Goal: Task Accomplishment & Management: Complete application form

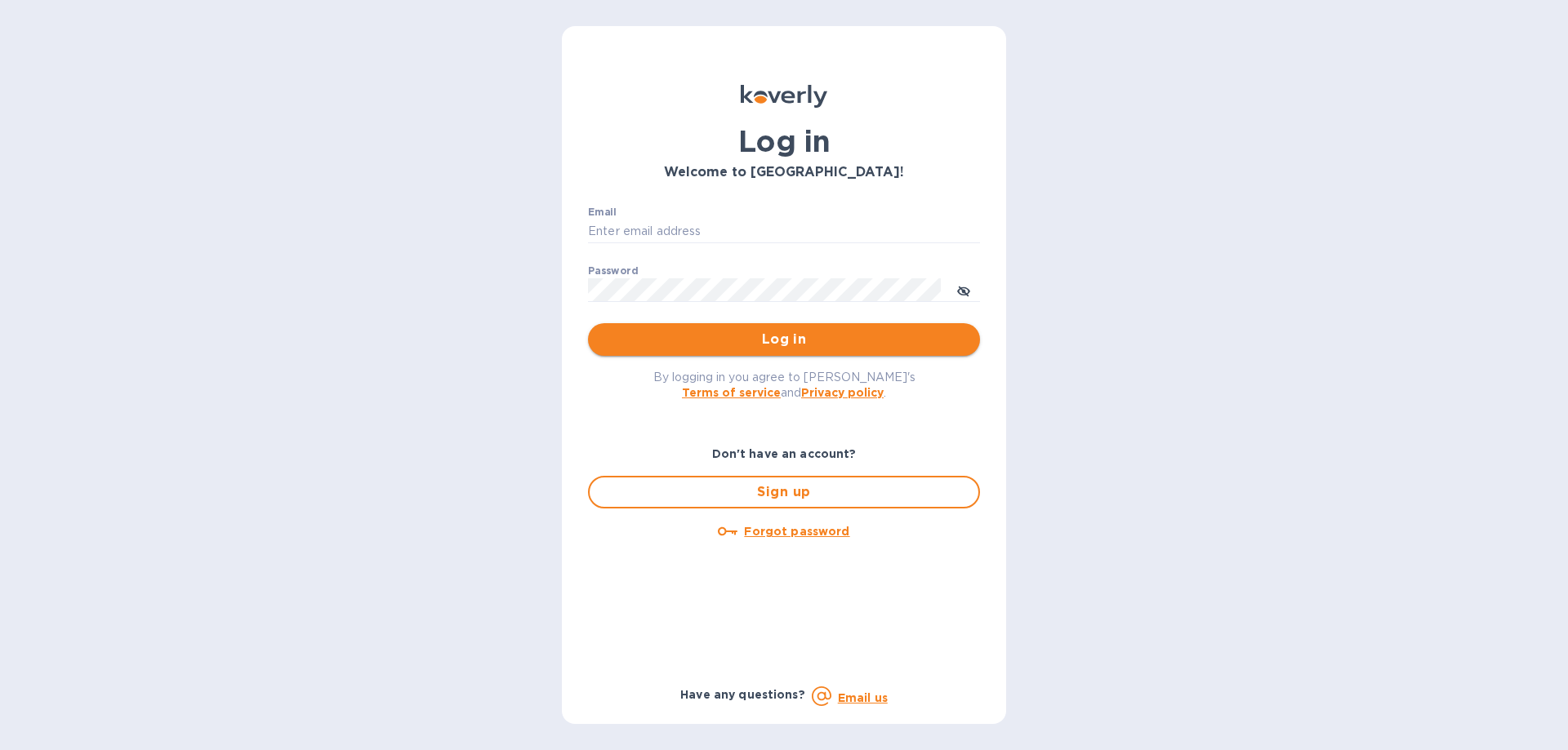
type input "[PERSON_NAME][EMAIL_ADDRESS][DOMAIN_NAME]"
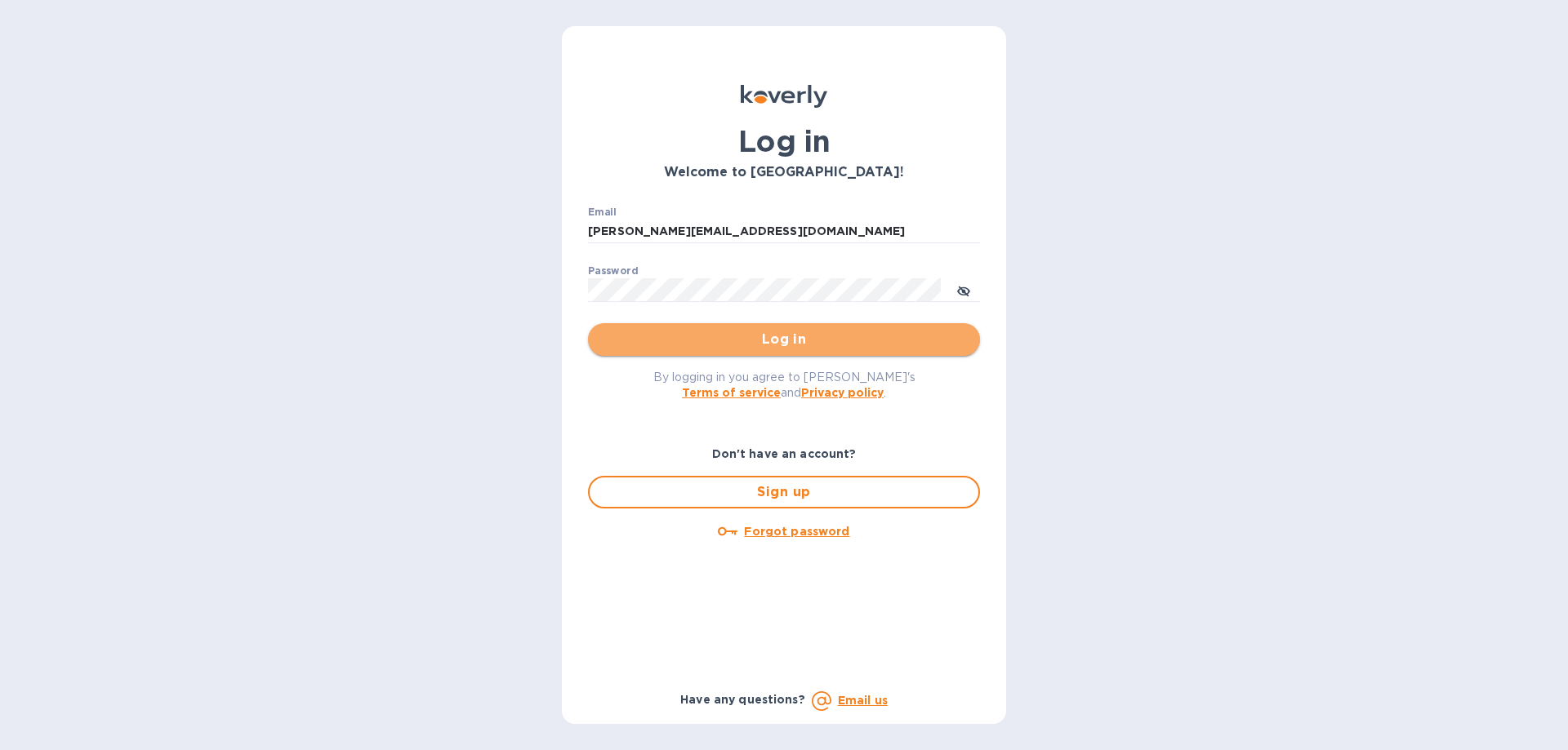
click at [810, 328] on button "Log in" at bounding box center [784, 339] width 392 height 33
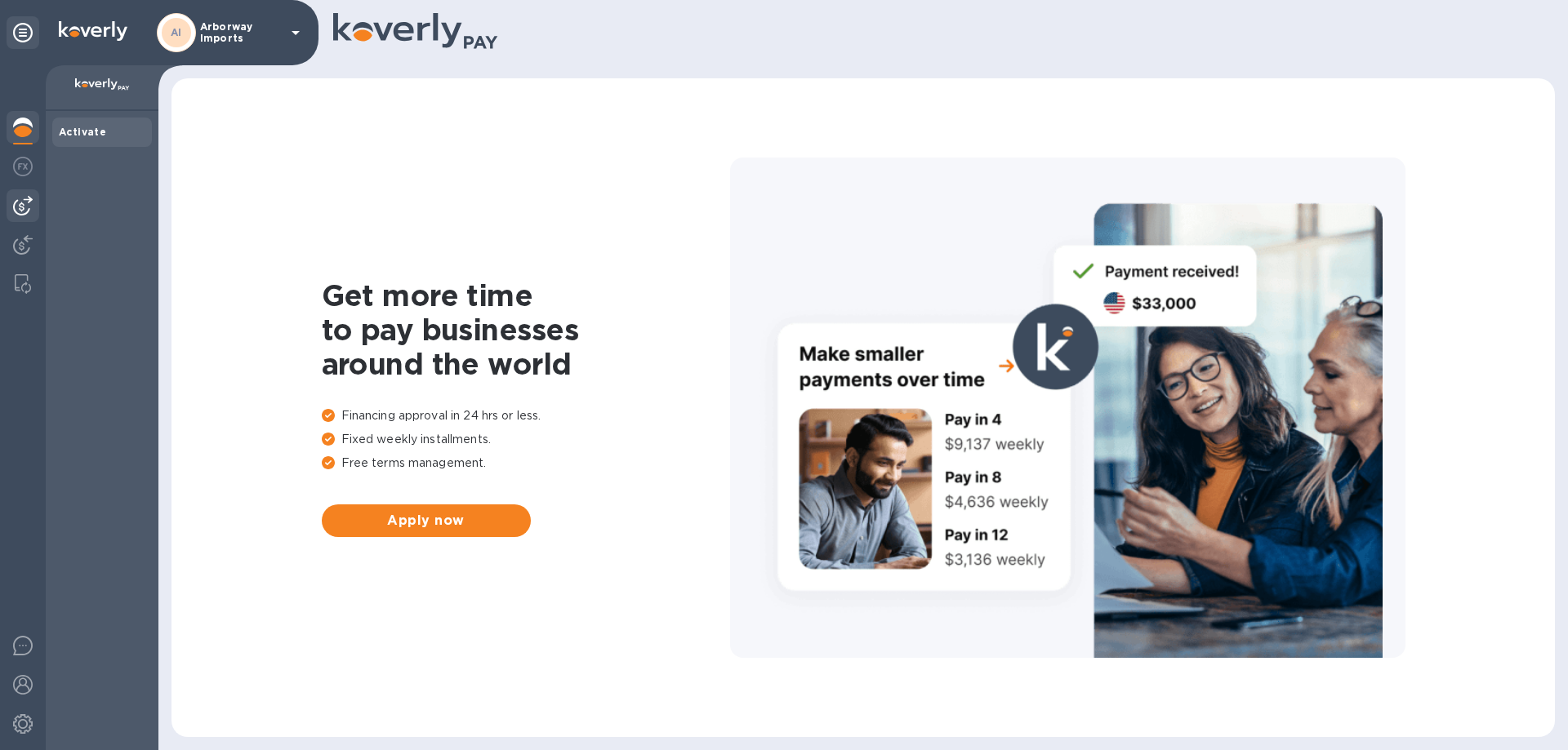
click at [30, 206] on img at bounding box center [23, 206] width 20 height 20
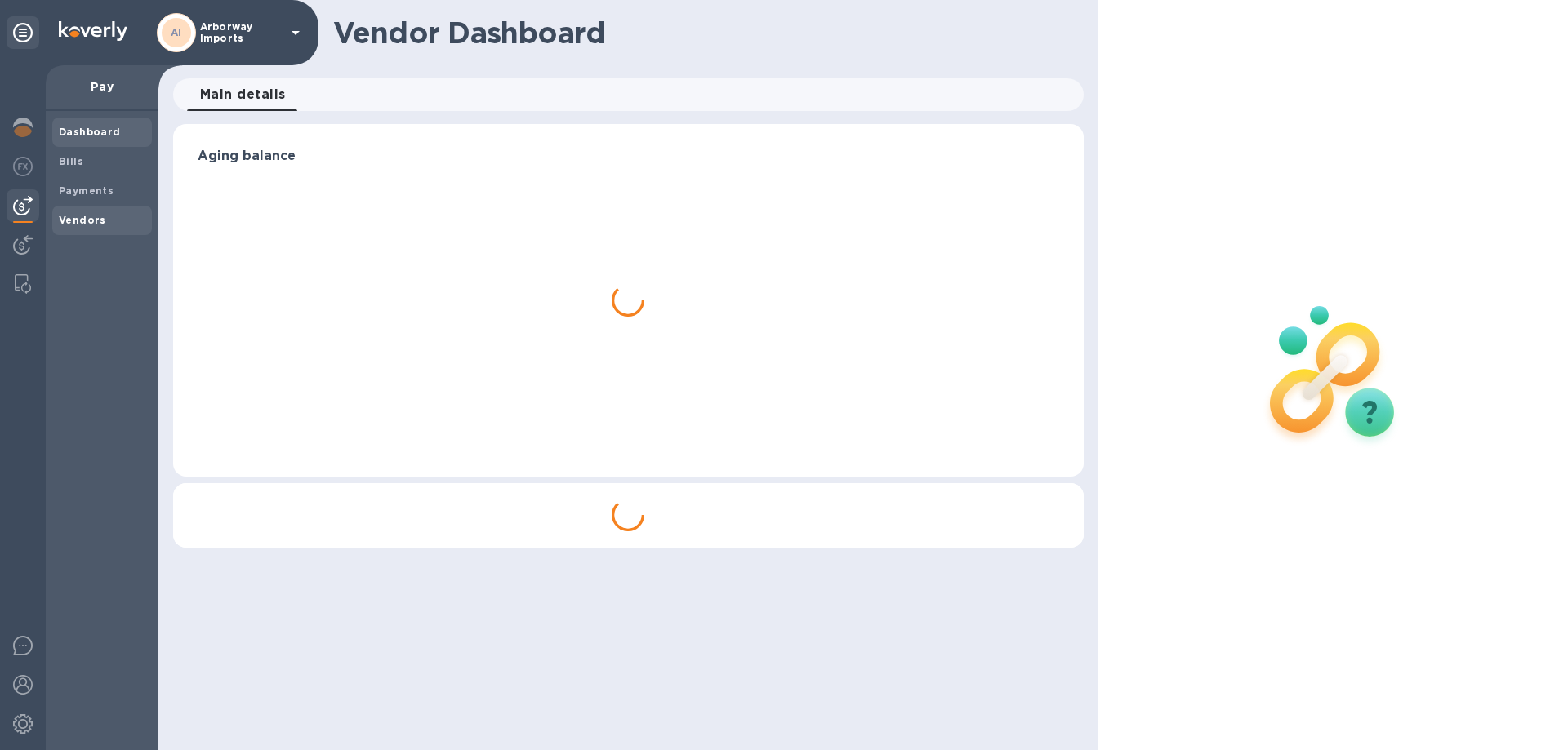
click at [72, 222] on b "Vendors" at bounding box center [82, 220] width 47 height 12
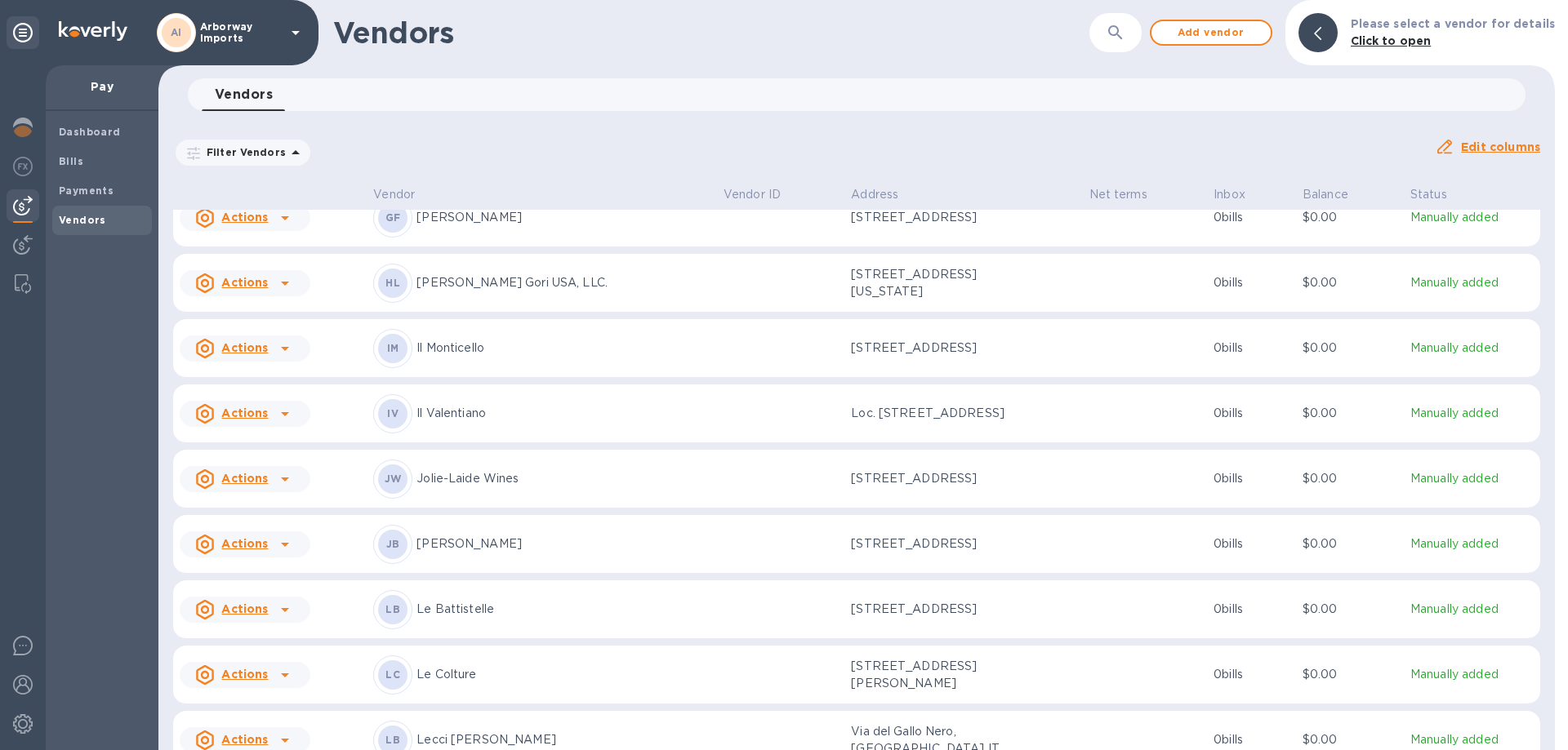
click at [481, 278] on p "[PERSON_NAME] Gori USA, LLC." at bounding box center [563, 282] width 294 height 17
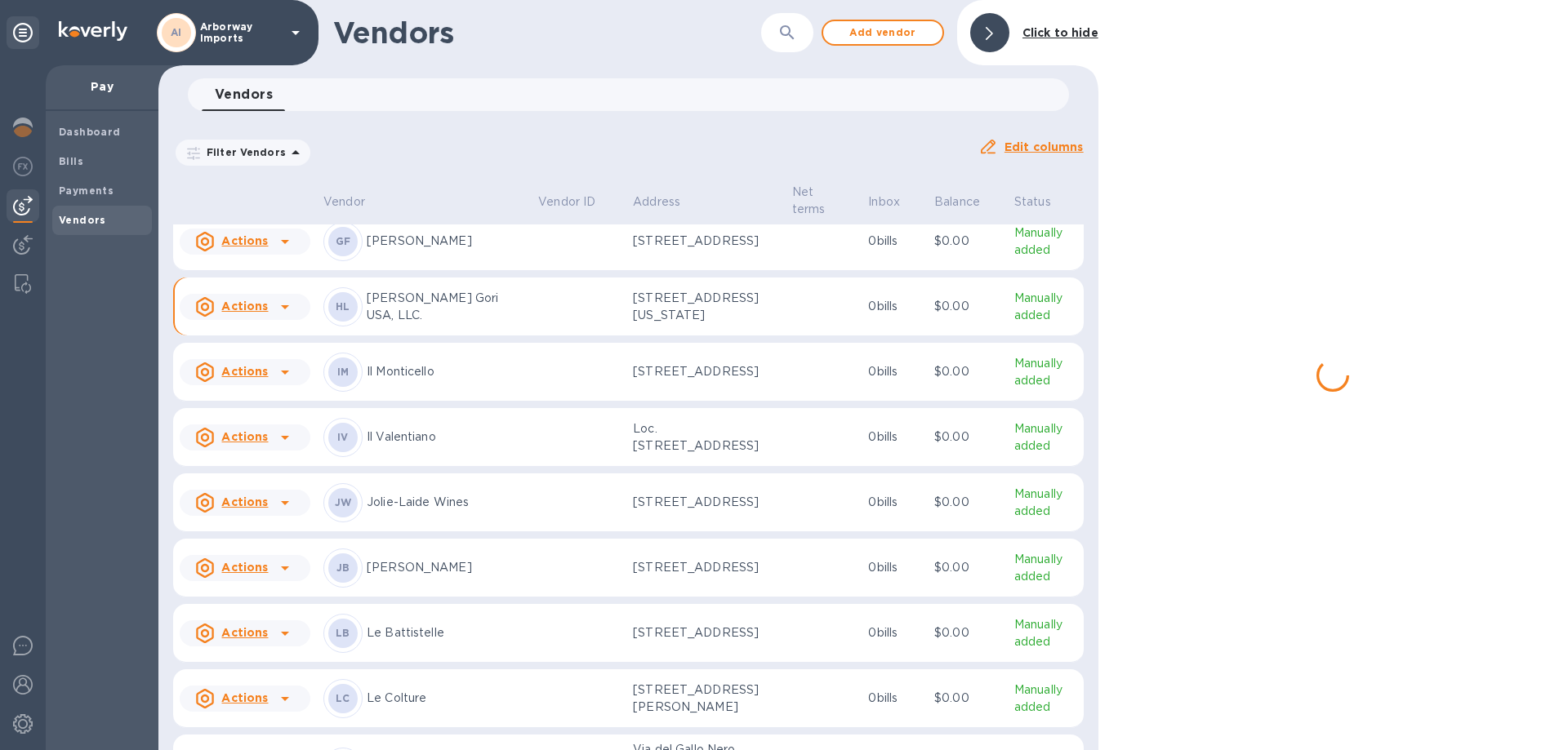
scroll to position [4453, 0]
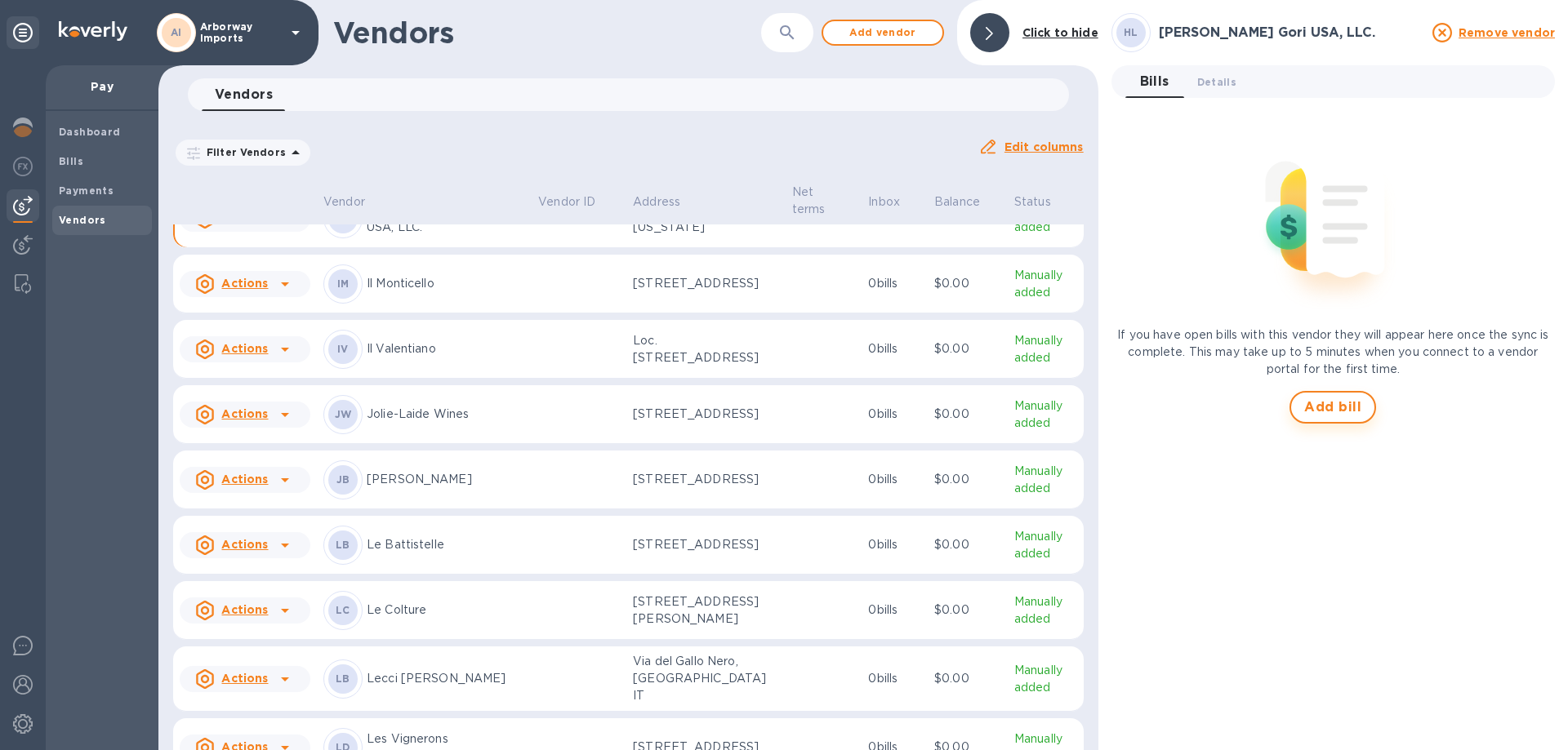
click at [1310, 401] on span "Add bill" at bounding box center [1333, 407] width 57 height 20
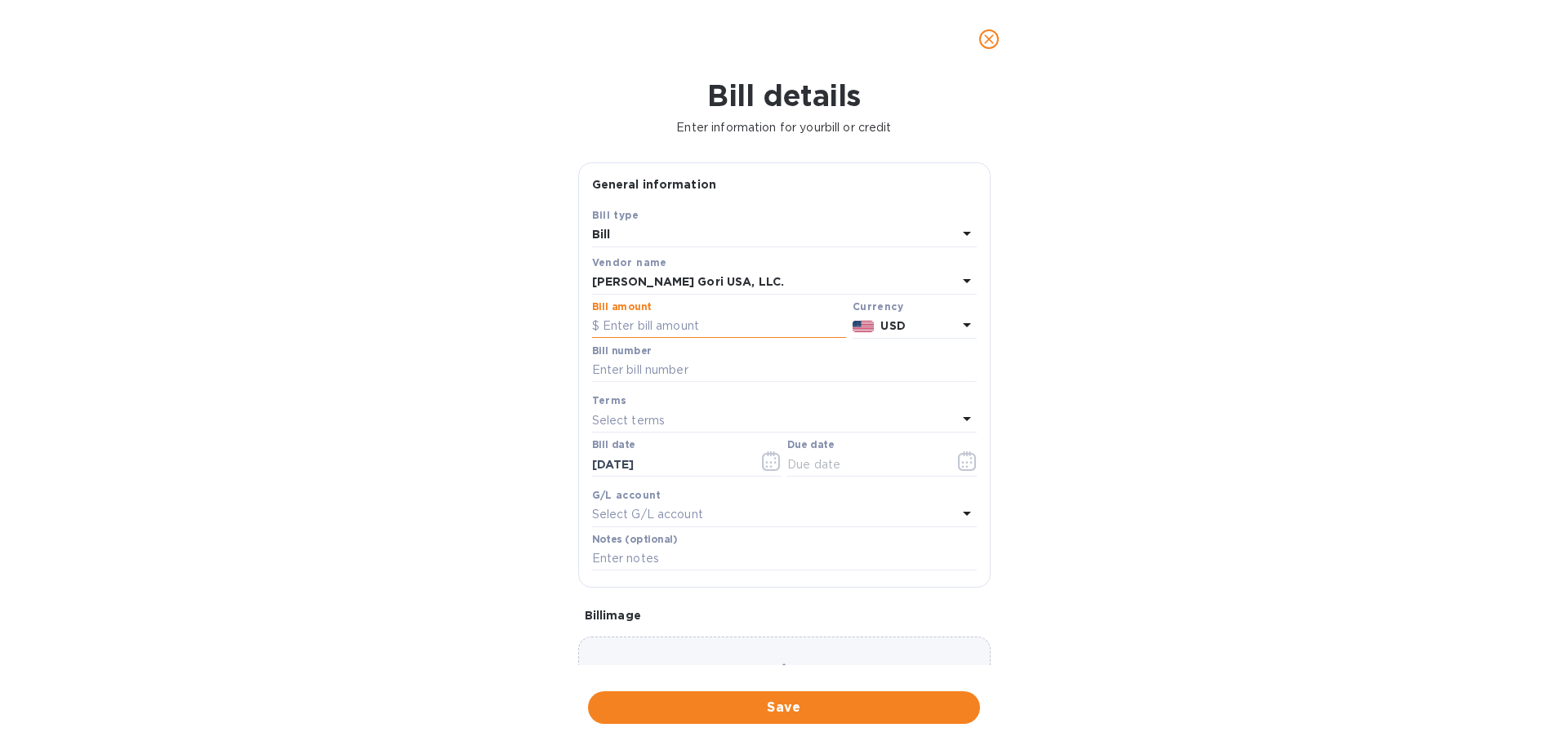
click at [695, 335] on input "text" at bounding box center [719, 327] width 254 height 25
type input "6,196.28"
click at [672, 369] on input "text" at bounding box center [785, 371] width 385 height 25
type input "5312553454"
click at [962, 455] on icon "button" at bounding box center [967, 462] width 18 height 20
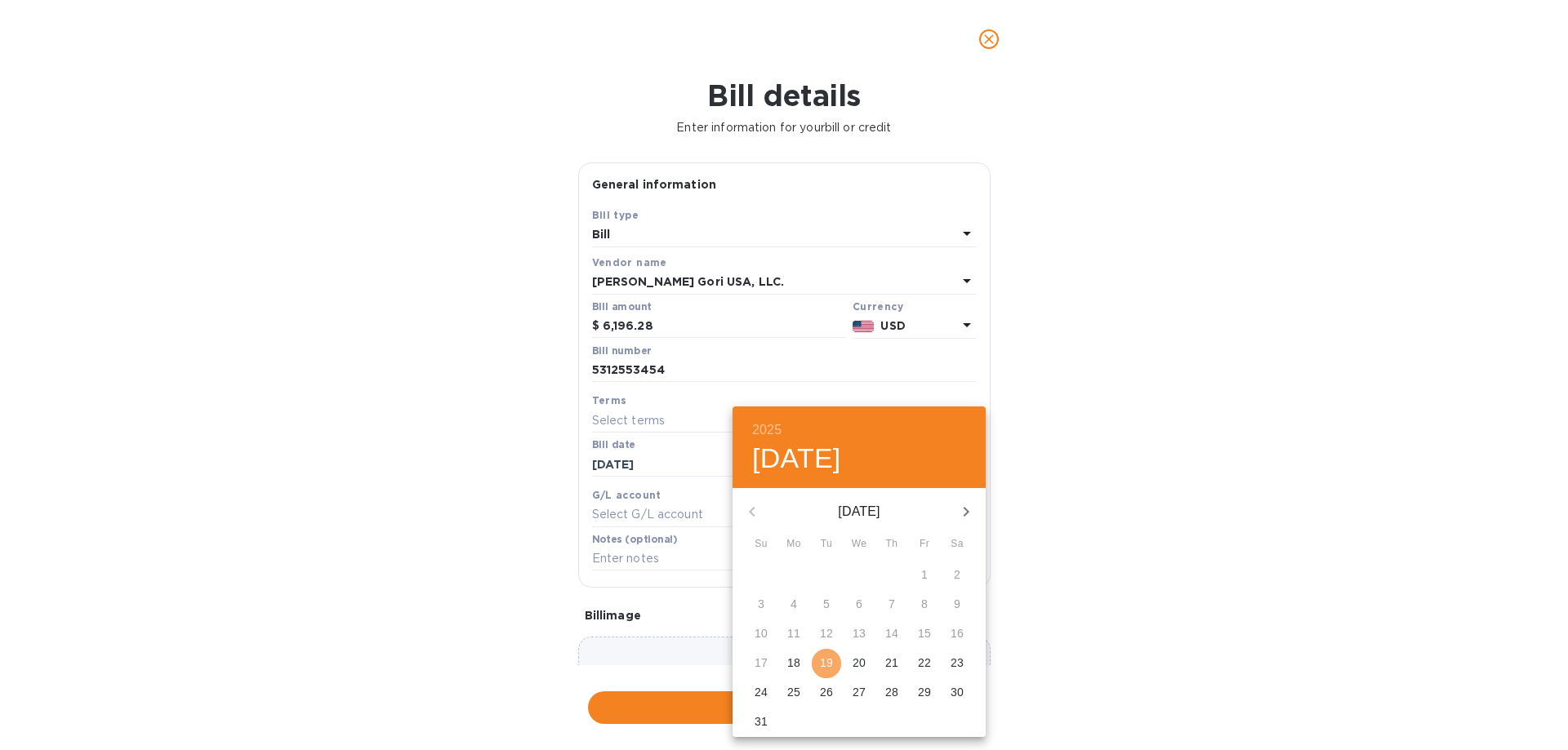
click at [826, 657] on p "19" at bounding box center [827, 663] width 13 height 17
type input "[DATE]"
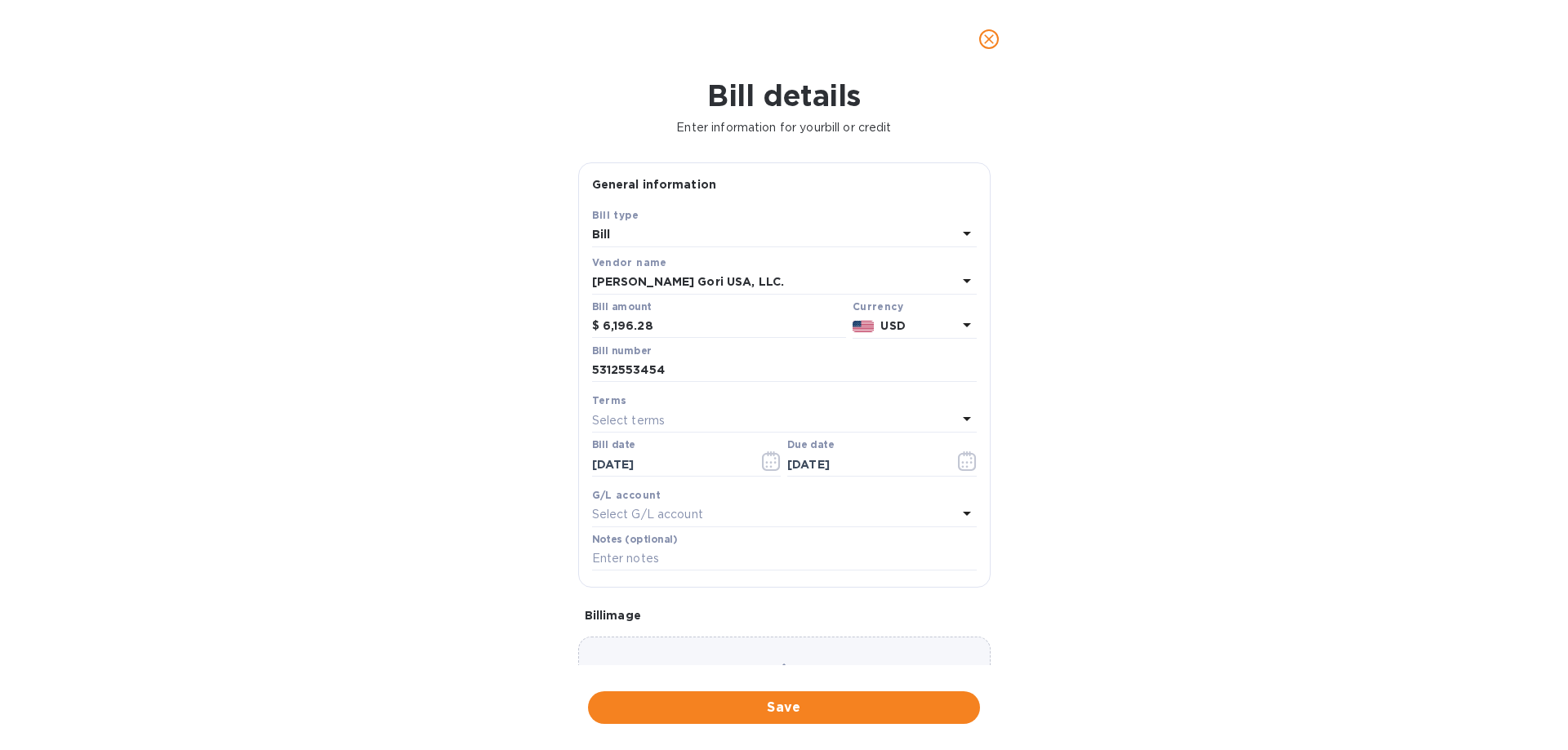
click at [764, 648] on div "Choose a bill and drag it here" at bounding box center [784, 695] width 412 height 117
click at [759, 710] on span "Save" at bounding box center [784, 708] width 366 height 20
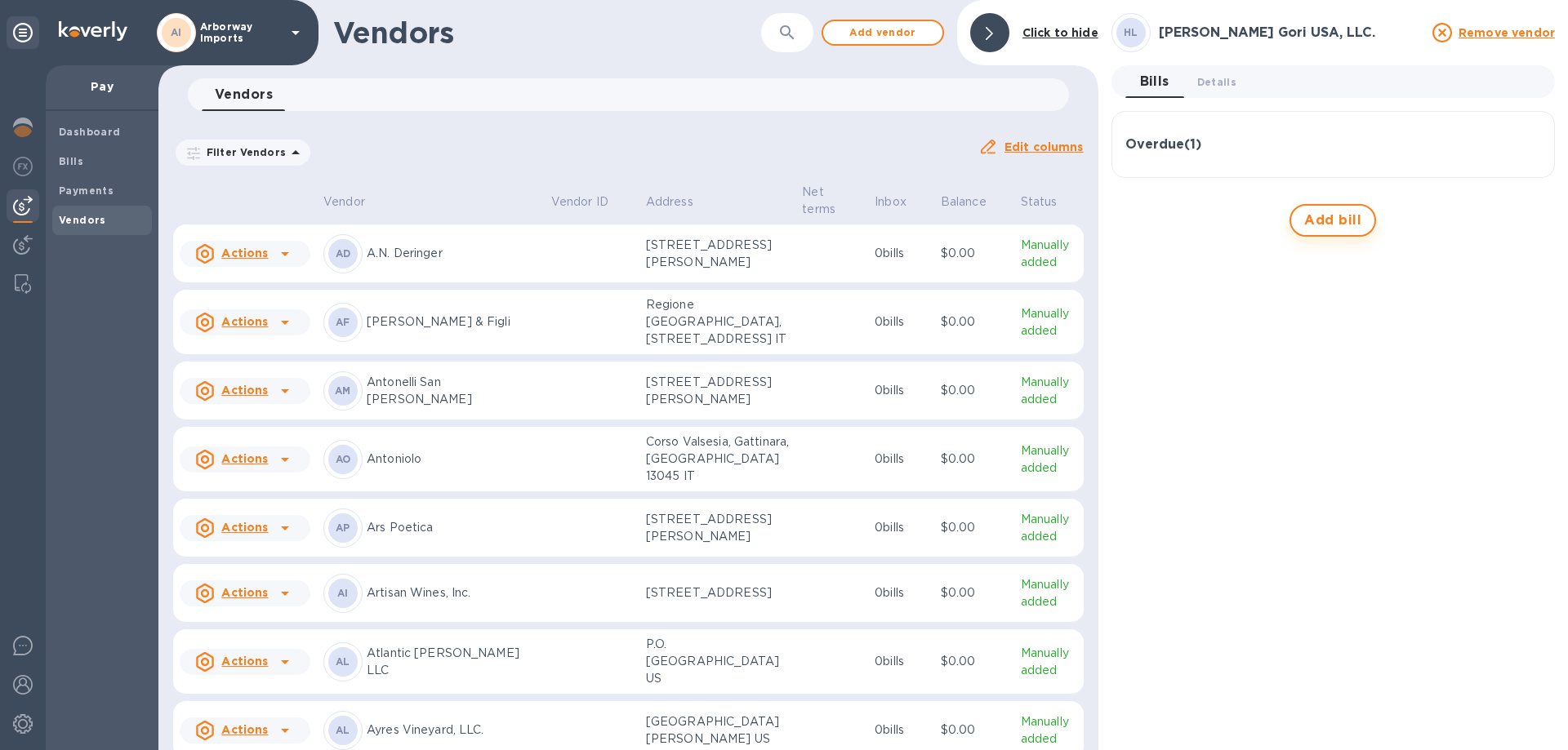
click at [1353, 217] on span "Add bill" at bounding box center [1333, 221] width 57 height 20
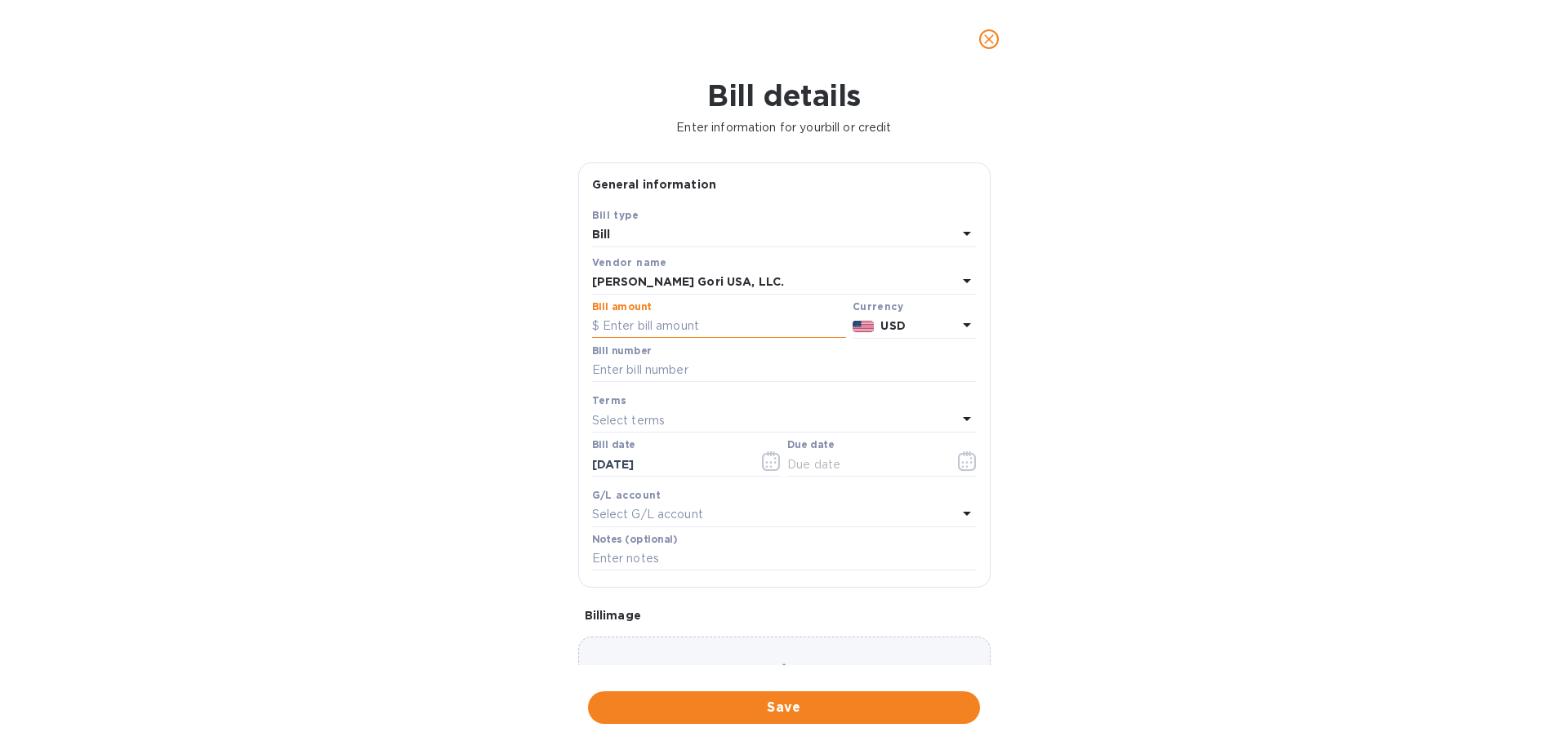
click at [678, 322] on input "text" at bounding box center [719, 327] width 254 height 25
type input "355.95"
click at [635, 364] on input "text" at bounding box center [785, 371] width 385 height 25
type input "4"
type input "5312555318"
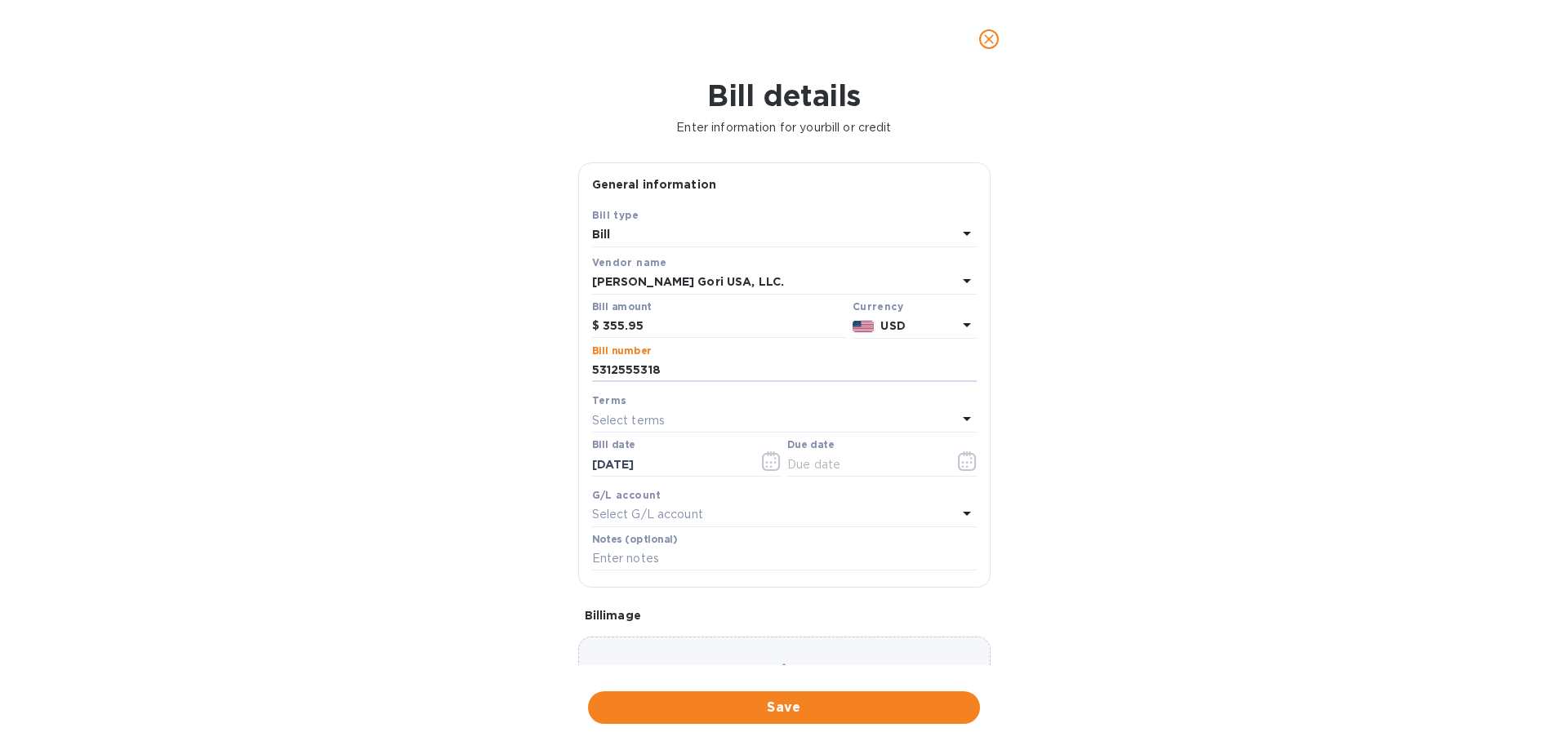
click at [667, 650] on div "Choose a bill and drag it here" at bounding box center [784, 695] width 412 height 117
click at [811, 714] on span "Save" at bounding box center [784, 708] width 366 height 20
click at [964, 451] on button "button" at bounding box center [967, 461] width 38 height 39
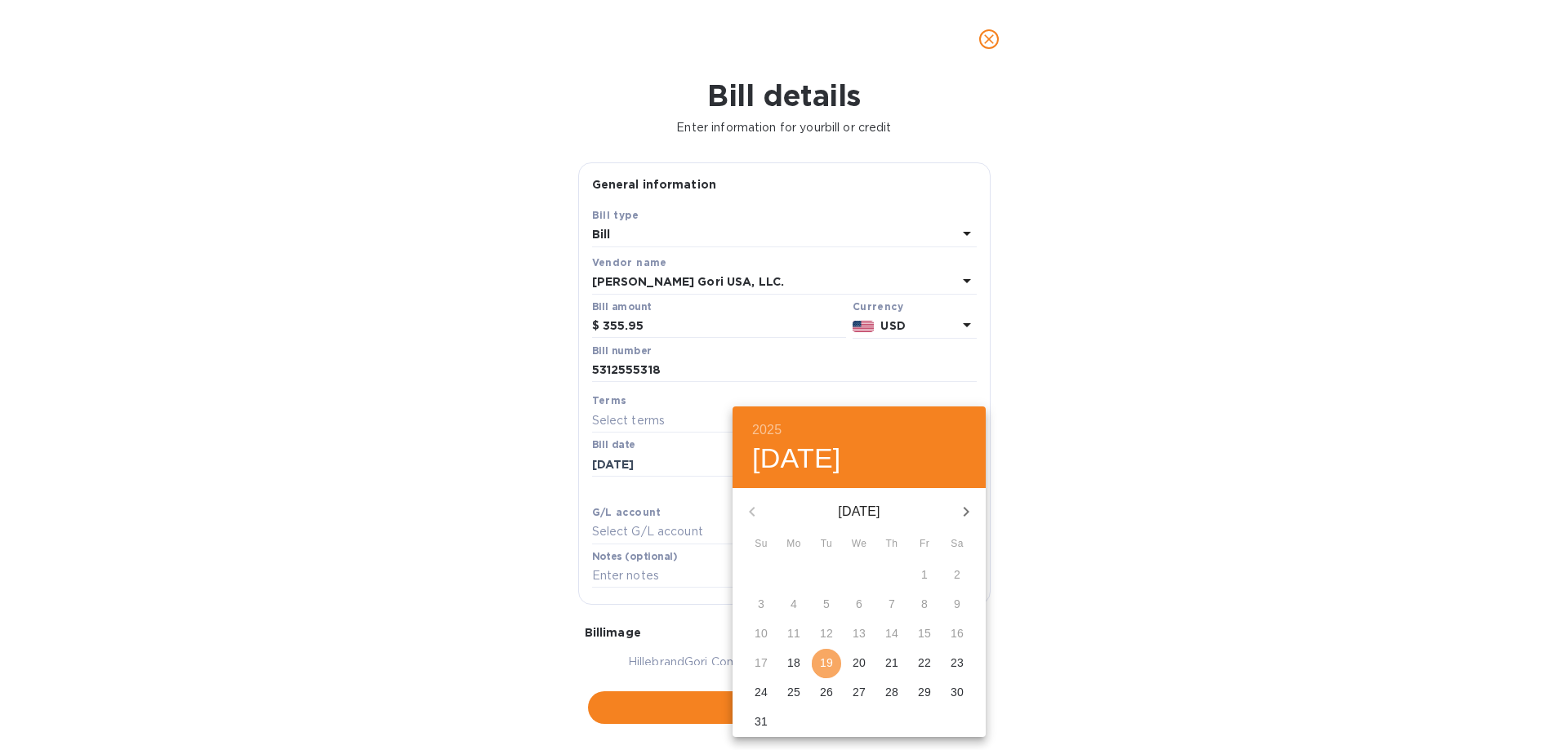
click at [821, 669] on p "19" at bounding box center [827, 663] width 13 height 17
type input "[DATE]"
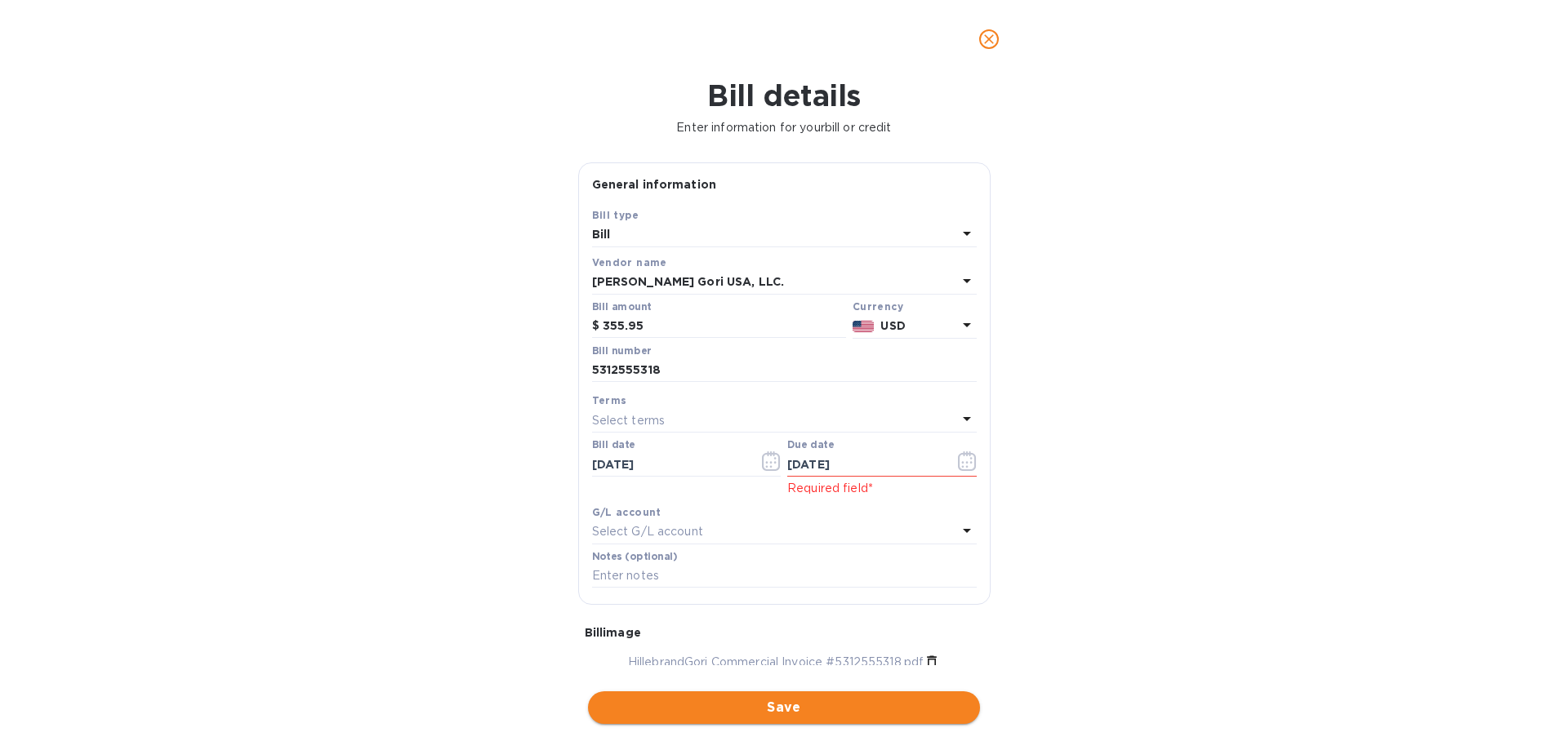
click at [785, 699] on span "Save" at bounding box center [784, 708] width 366 height 20
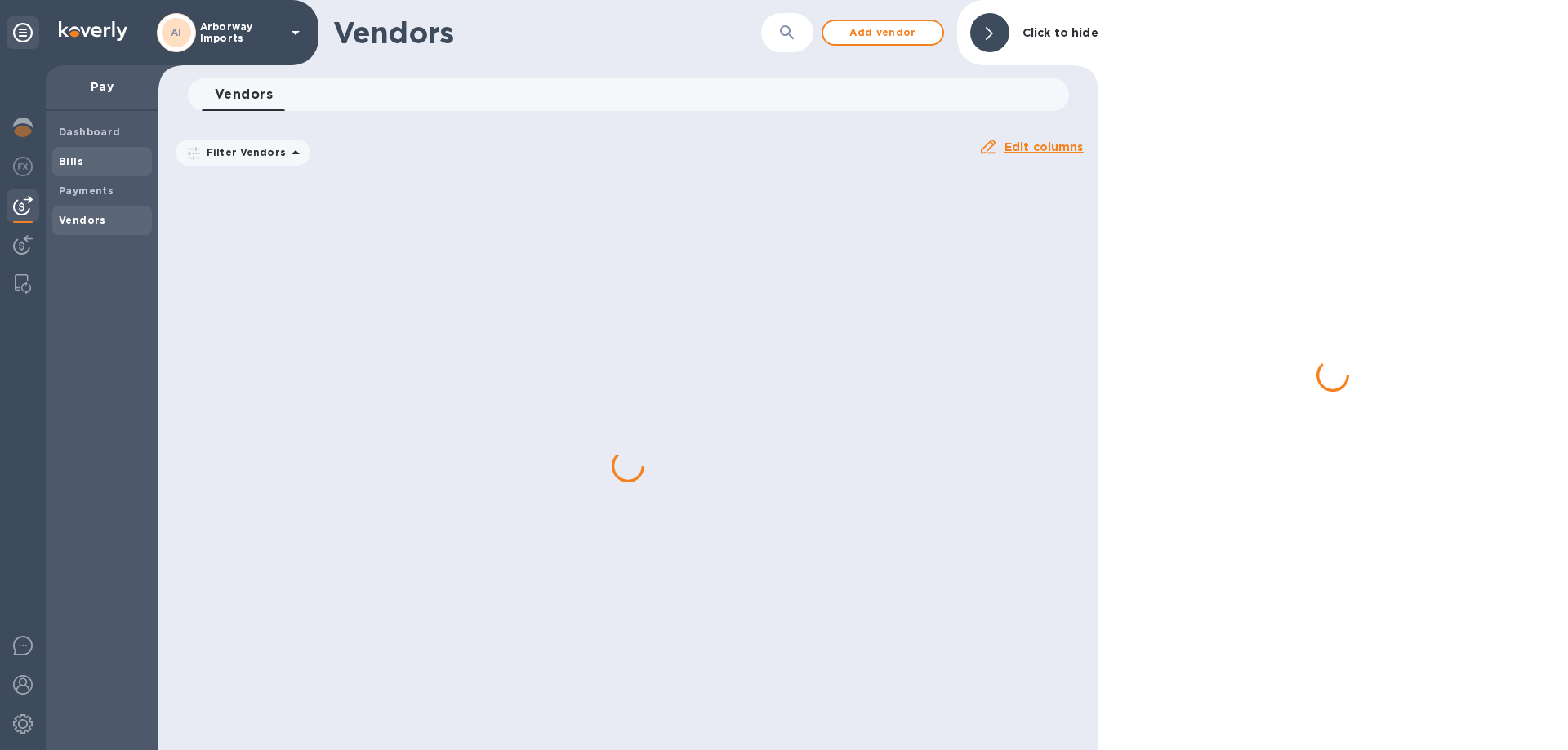
click at [87, 160] on span "Bills" at bounding box center [102, 162] width 87 height 17
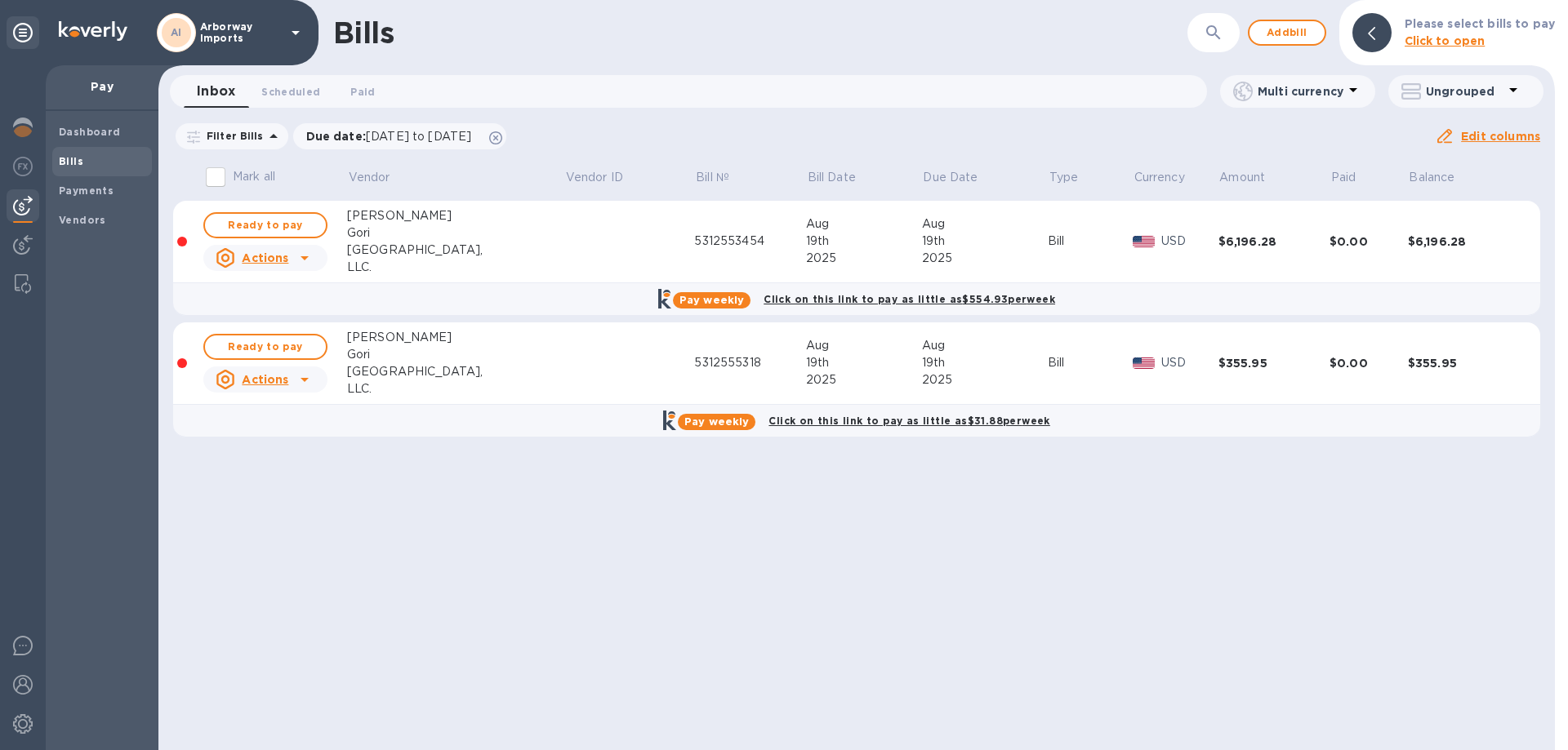
click at [224, 182] on input "Mark all" at bounding box center [216, 178] width 35 height 35
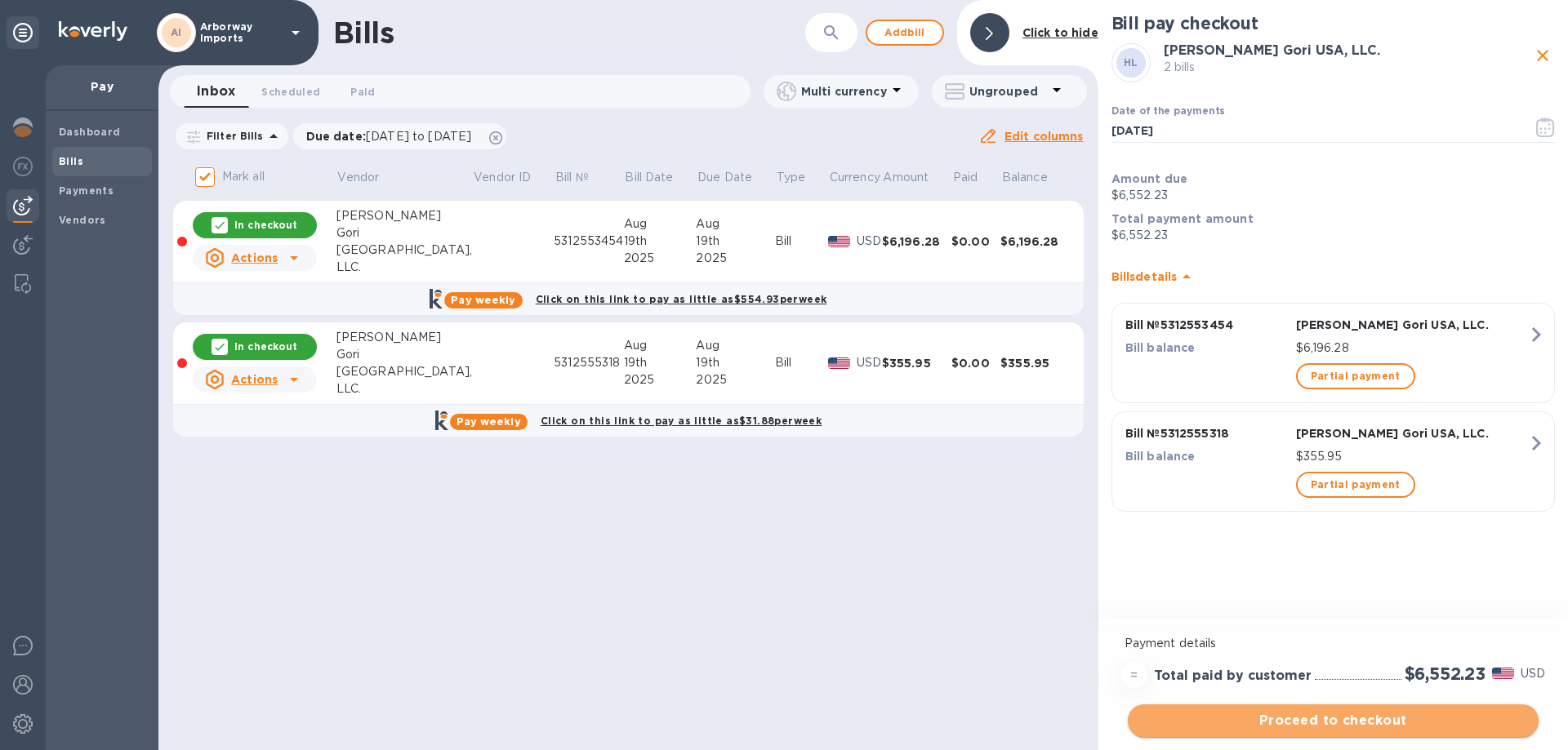
click at [1226, 722] on span "Proceed to checkout" at bounding box center [1333, 721] width 385 height 20
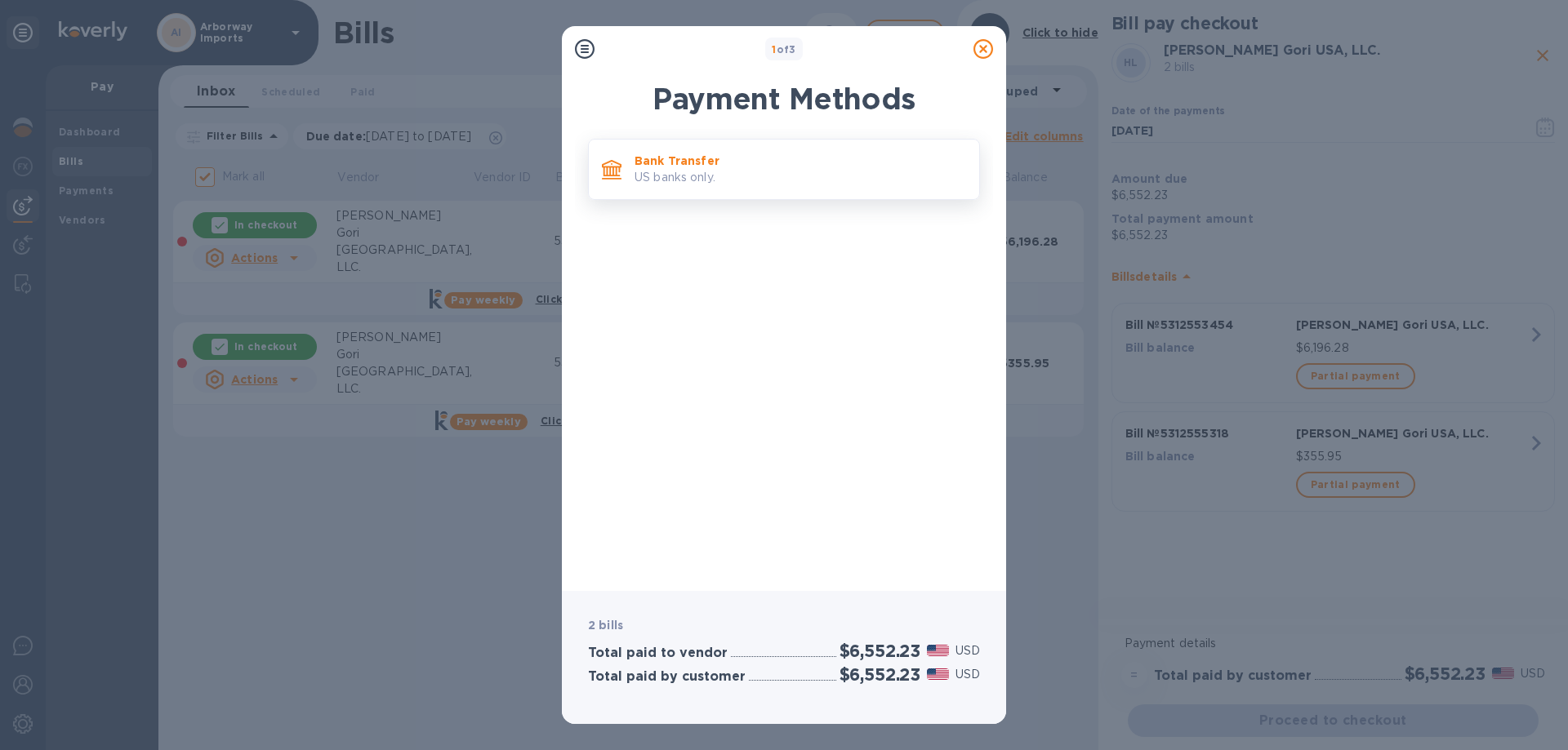
click at [700, 188] on div "Bank Transfer US banks only." at bounding box center [800, 169] width 344 height 46
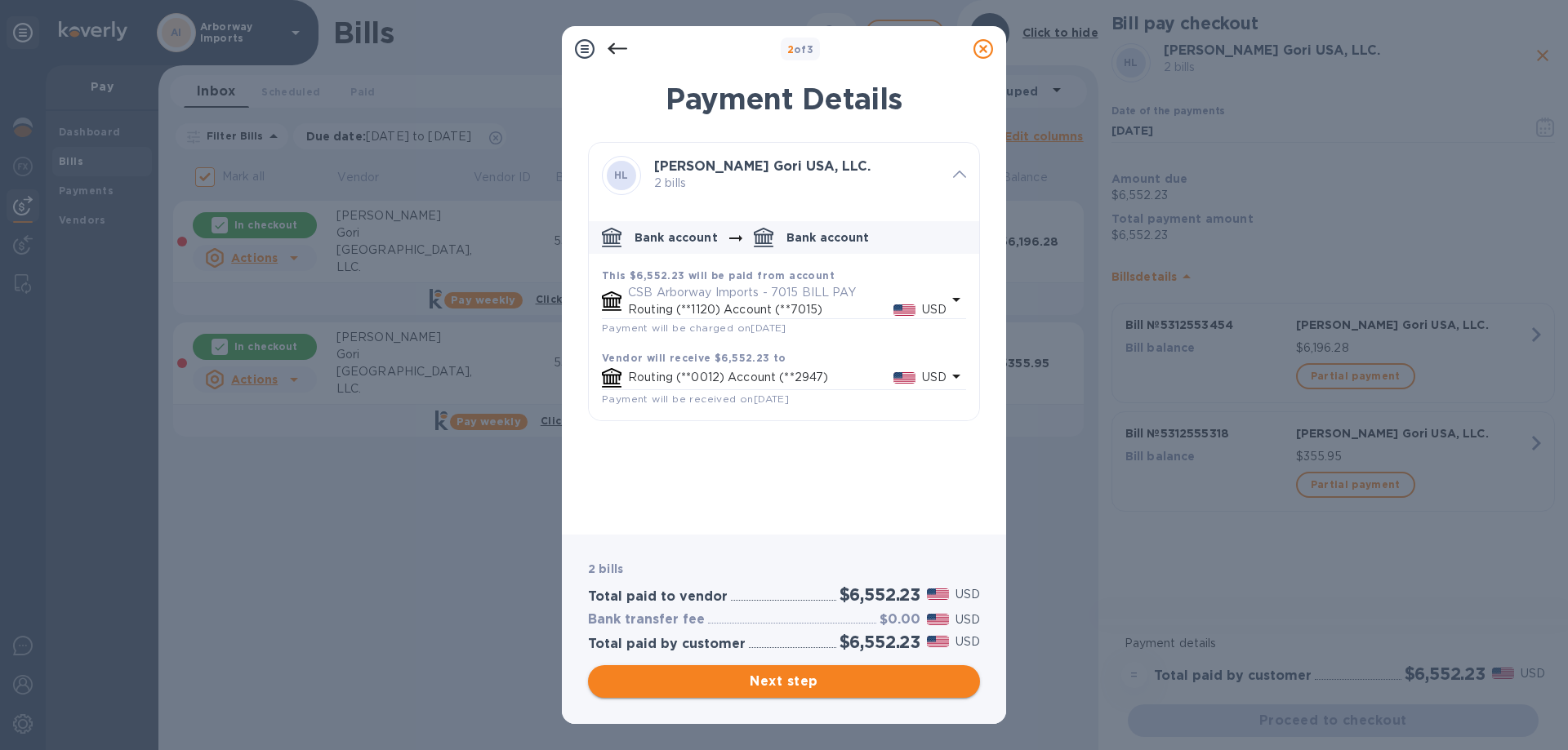
click at [744, 681] on span "Next step" at bounding box center [784, 682] width 366 height 20
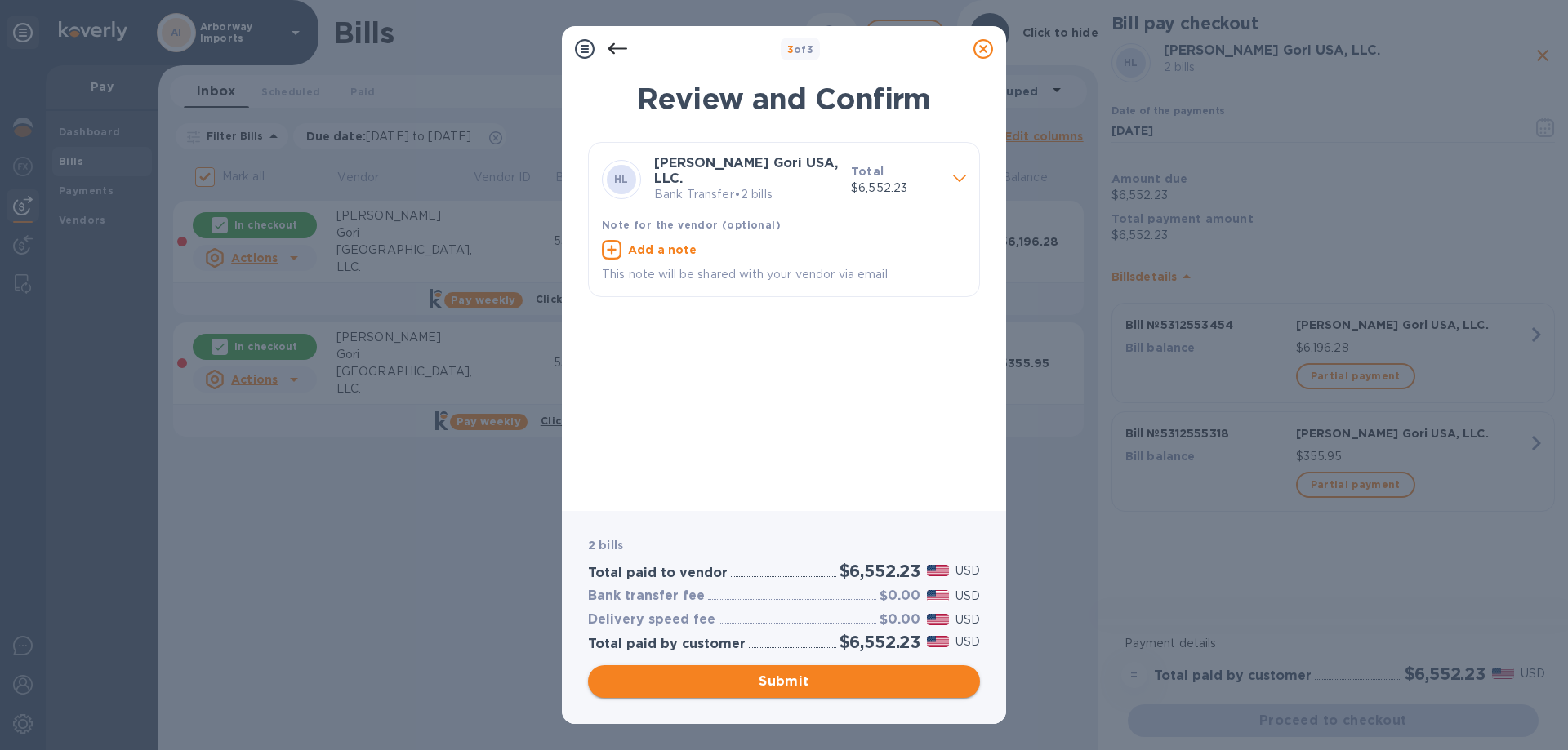
click at [734, 680] on span "Submit" at bounding box center [784, 682] width 366 height 20
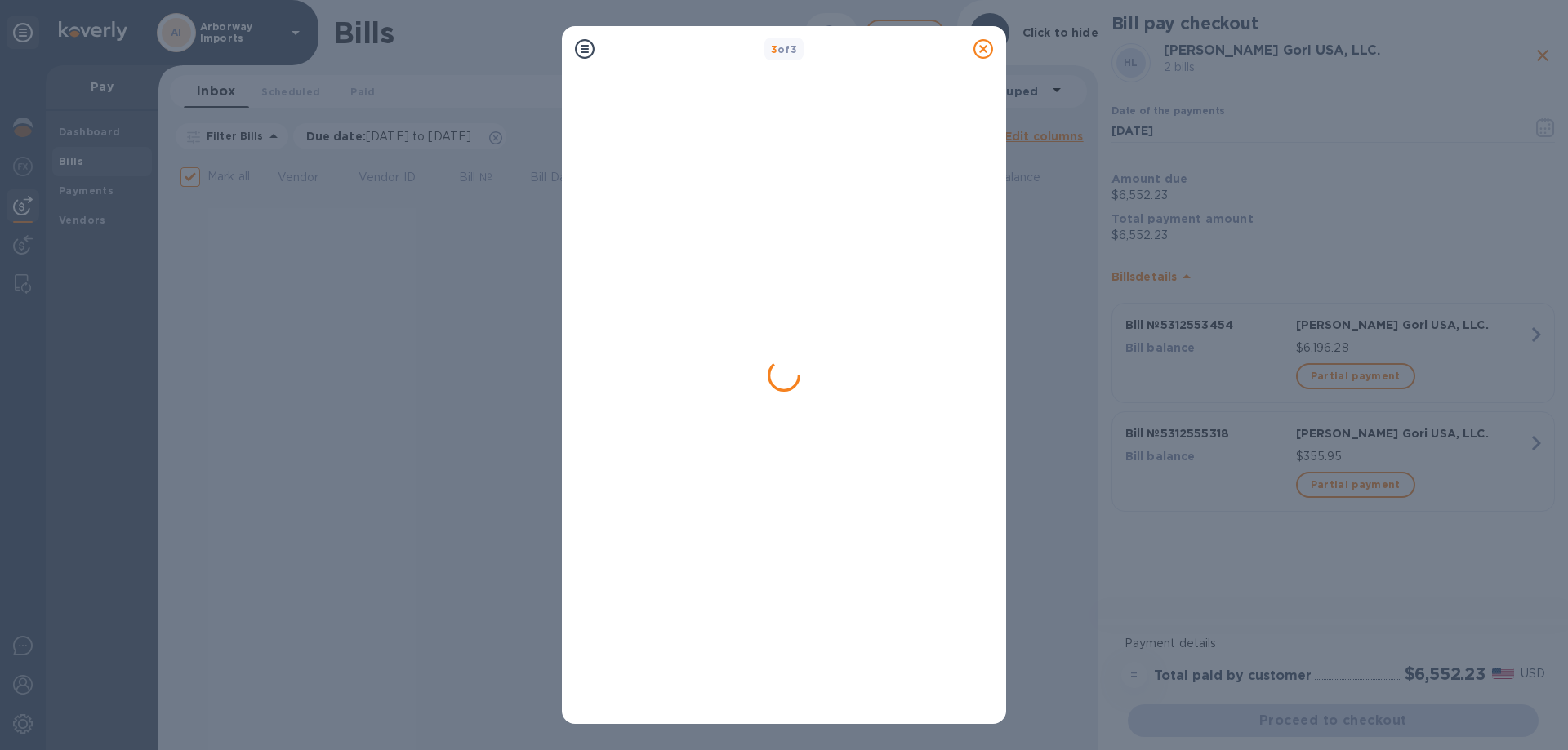
checkbox input "false"
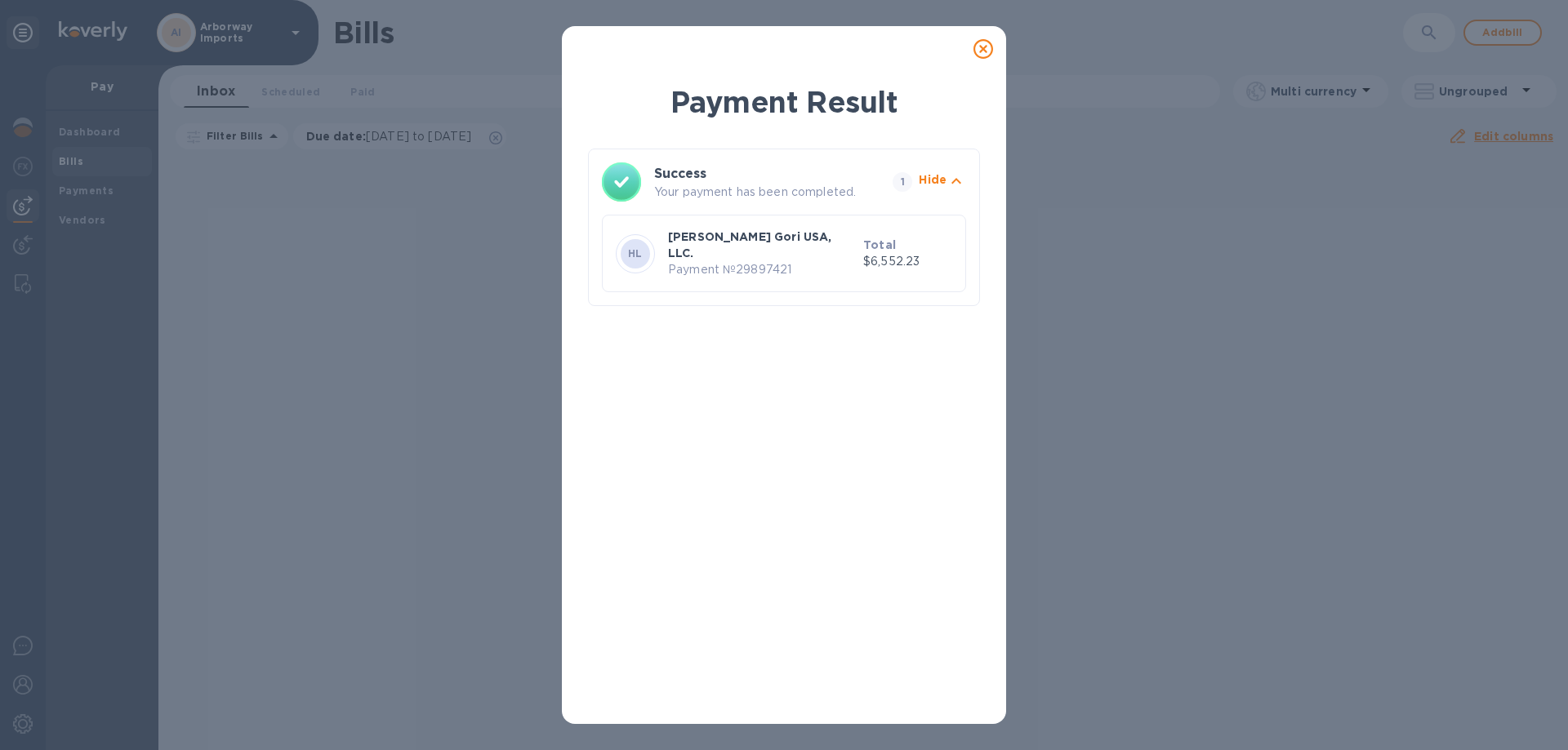
click at [986, 45] on icon at bounding box center [983, 49] width 20 height 20
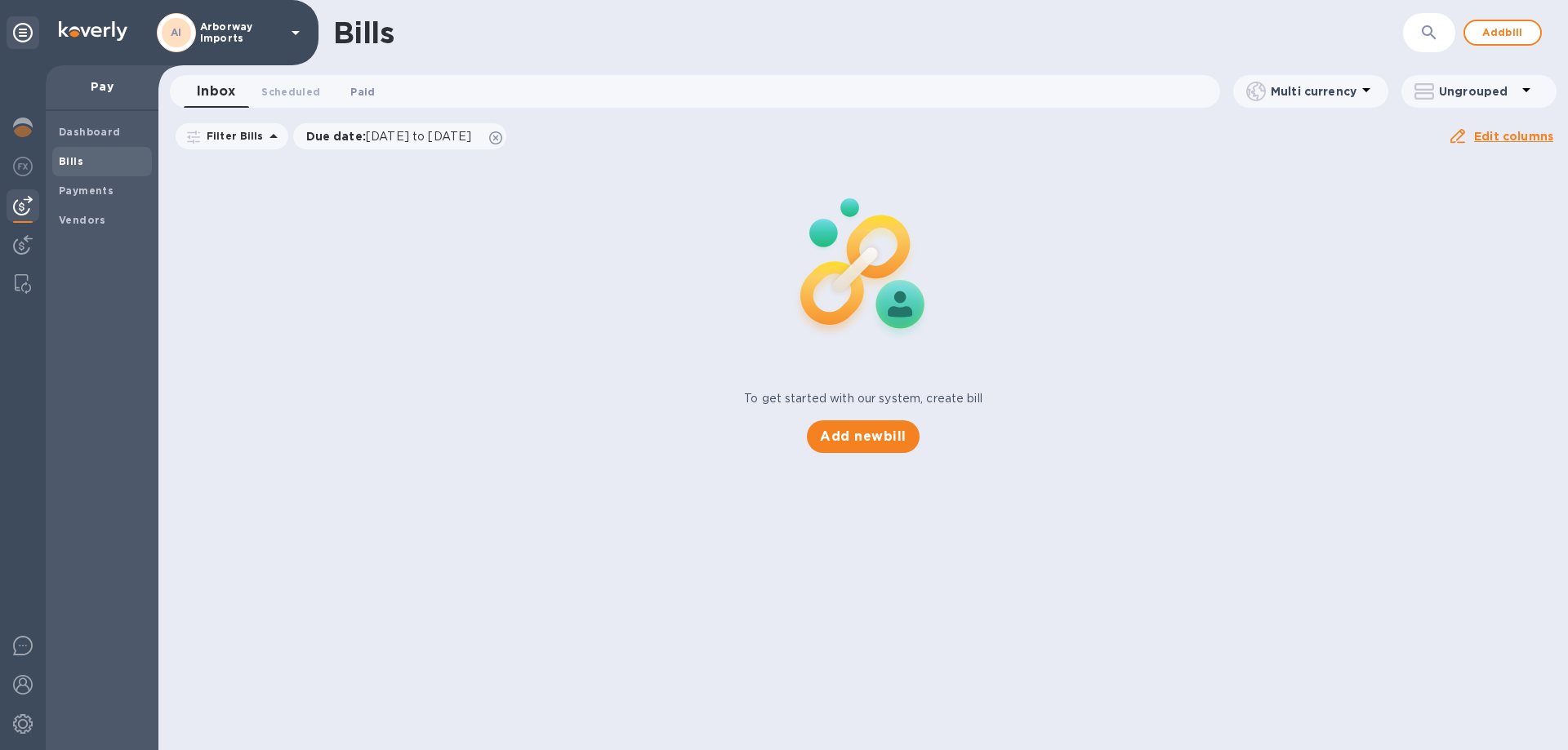
click at [377, 101] on button "Paid 0" at bounding box center [362, 92] width 59 height 33
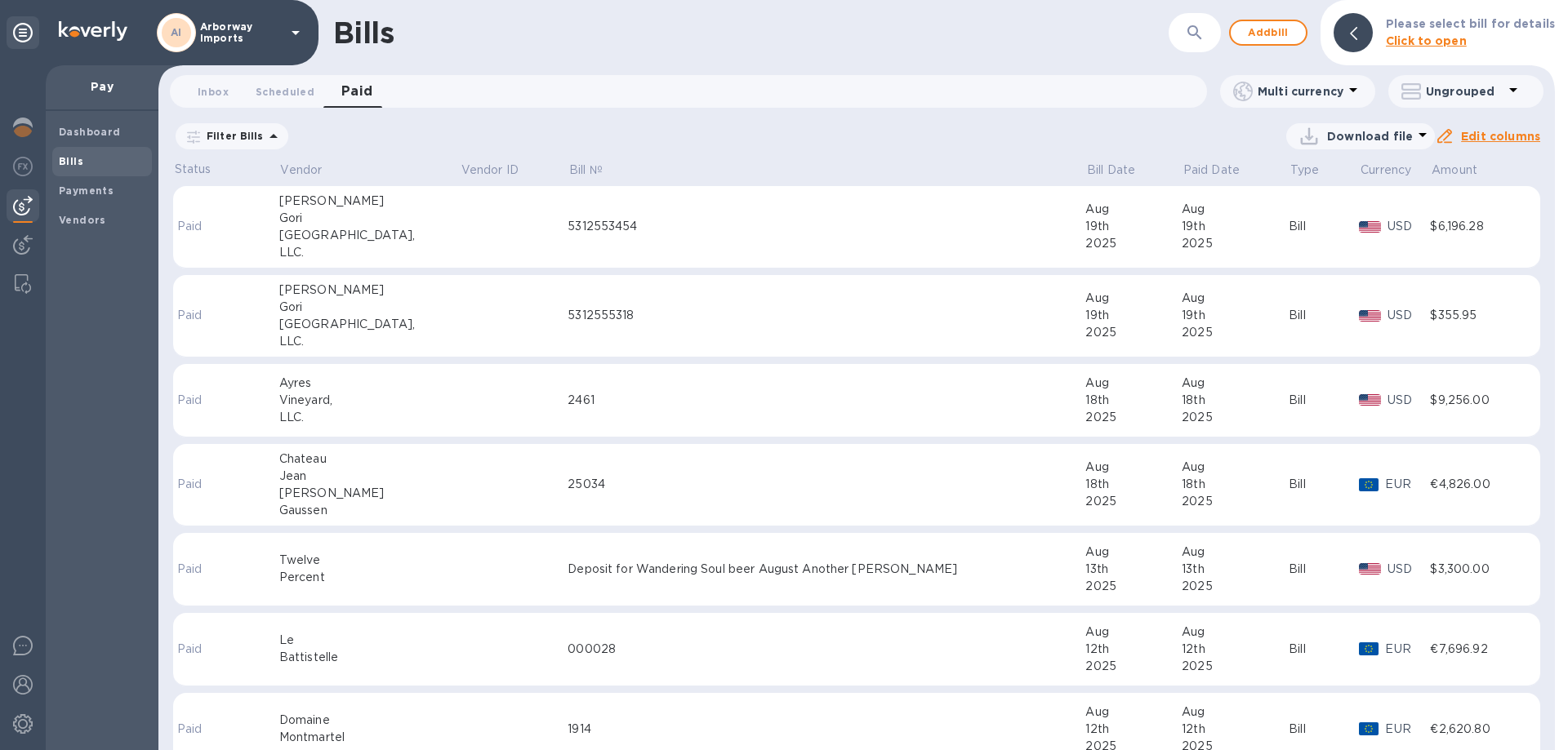
click at [523, 216] on td at bounding box center [514, 227] width 107 height 83
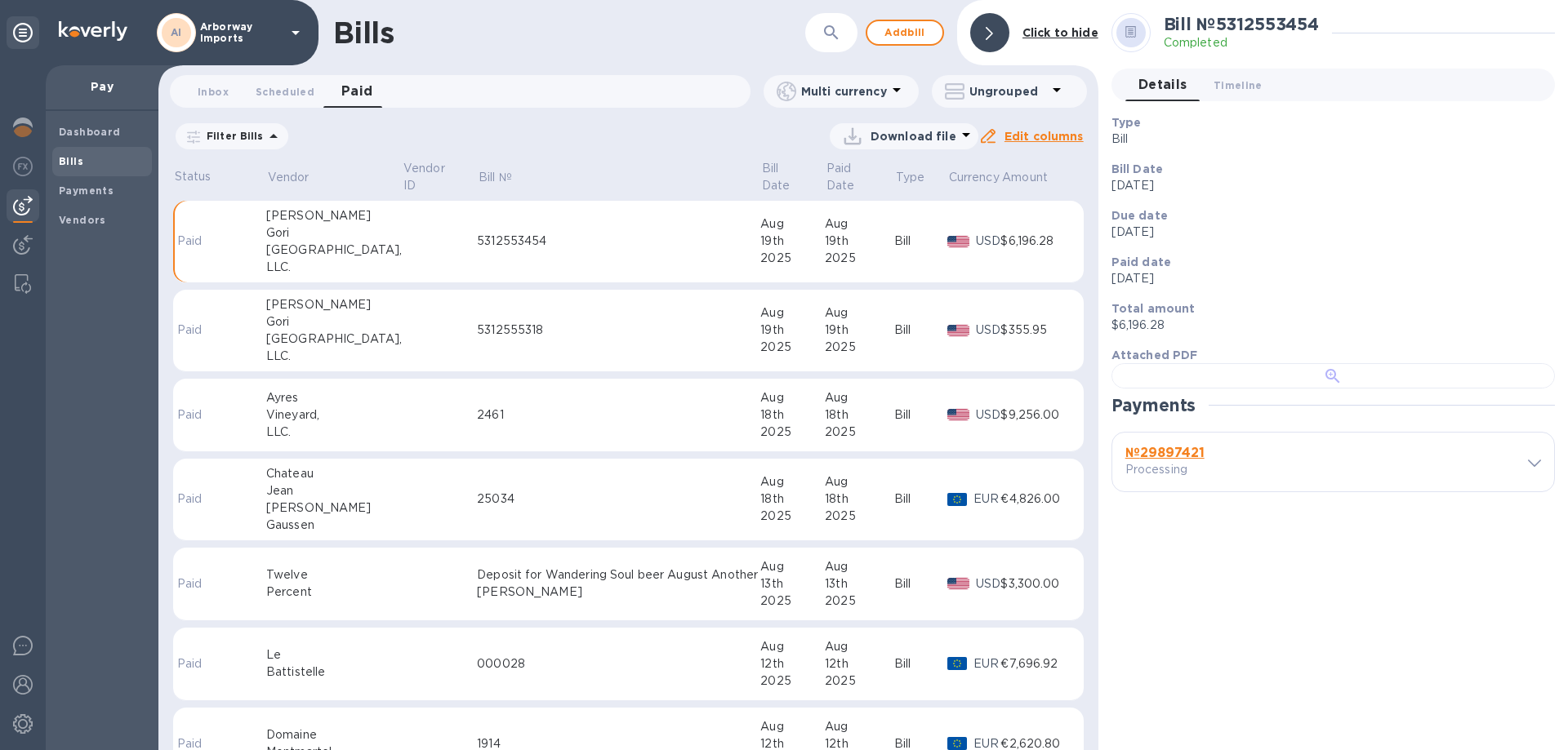
scroll to position [316, 0]
click at [1181, 461] on b "№ 29897421" at bounding box center [1165, 453] width 79 height 16
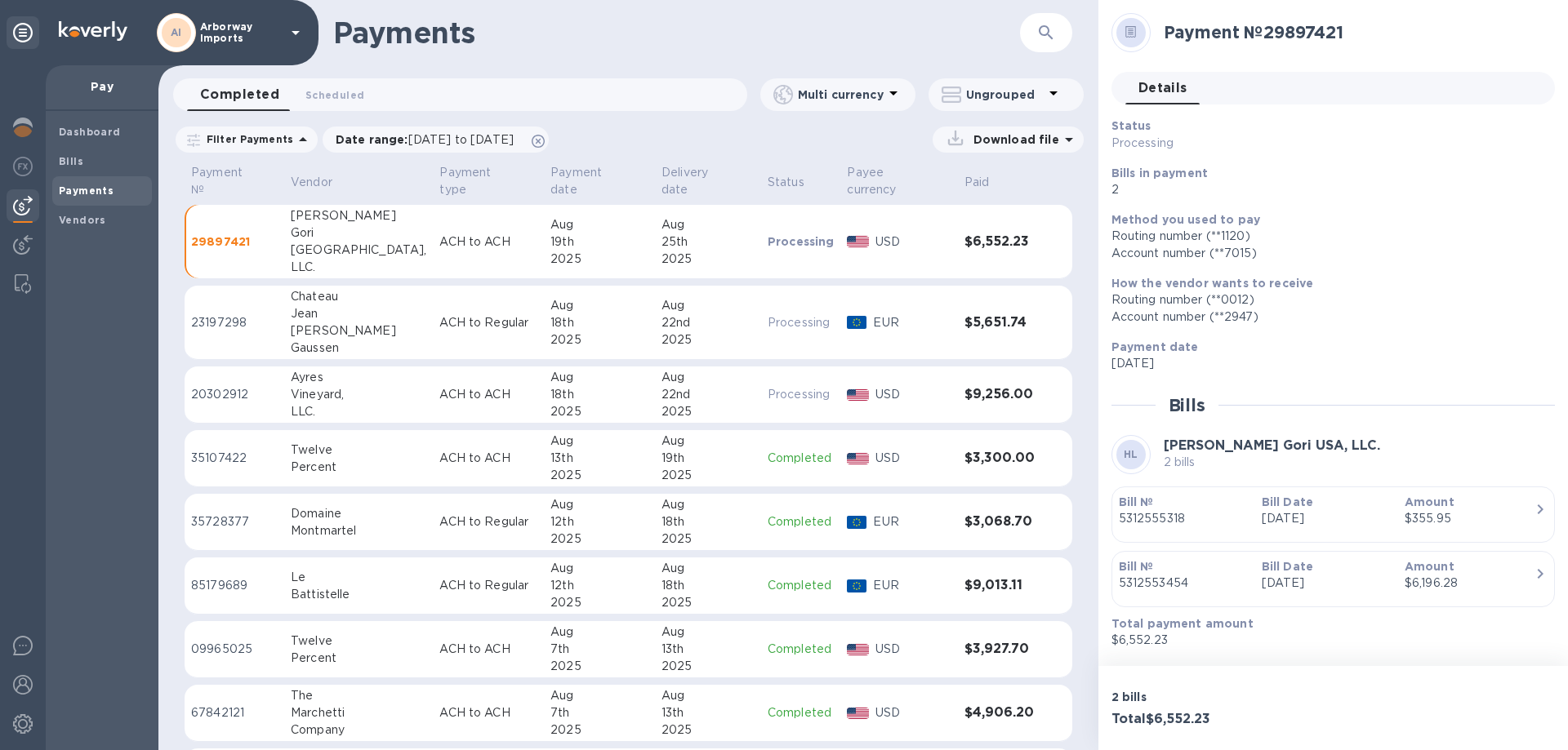
click at [1260, 513] on div "Bill Date [DATE]" at bounding box center [1326, 510] width 143 height 46
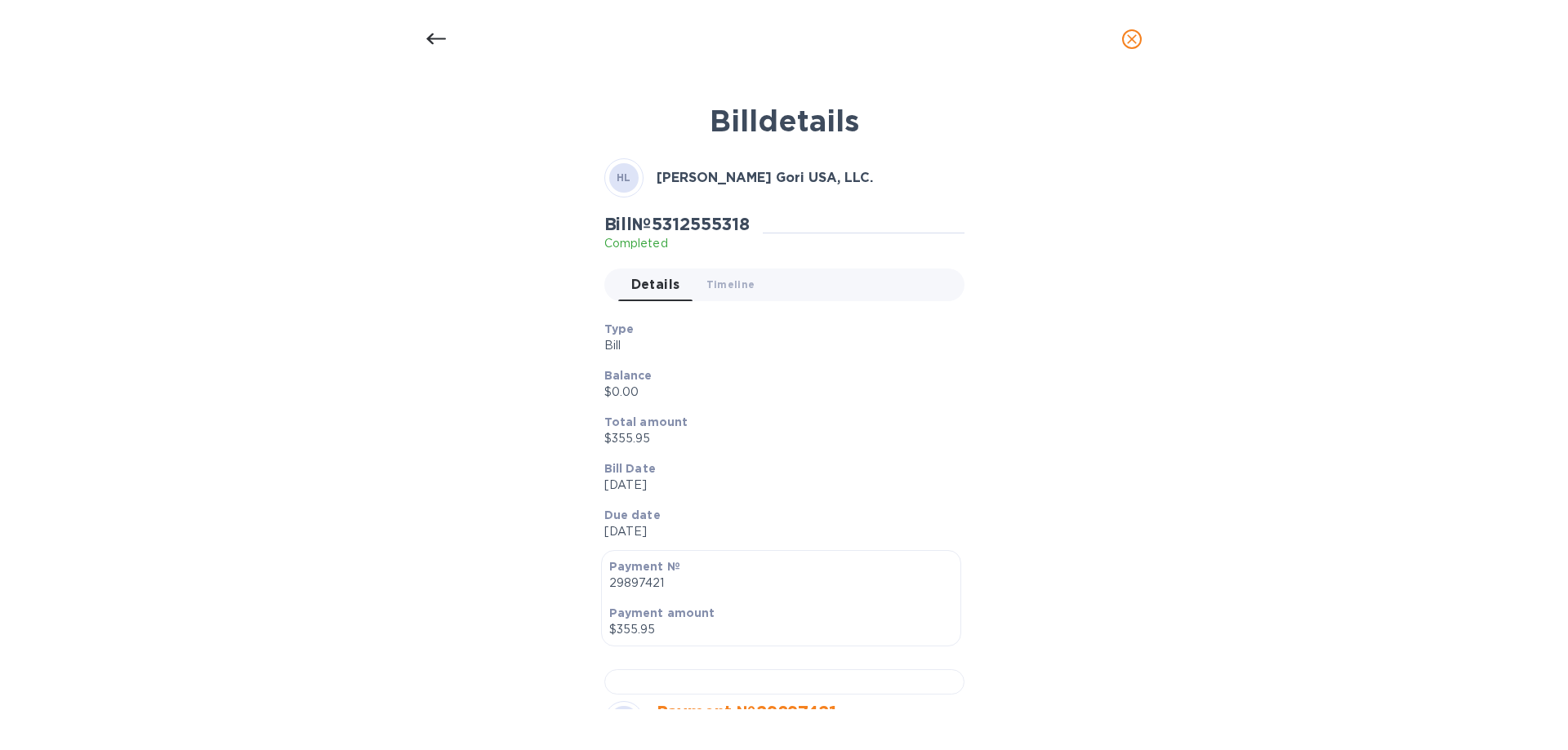
click at [997, 363] on div "Bill details HL [PERSON_NAME] Gori USA, LLC. Bill № 5312555318 Completed Detail…" at bounding box center [783, 401] width 776 height 616
